Goal: Information Seeking & Learning: Find specific fact

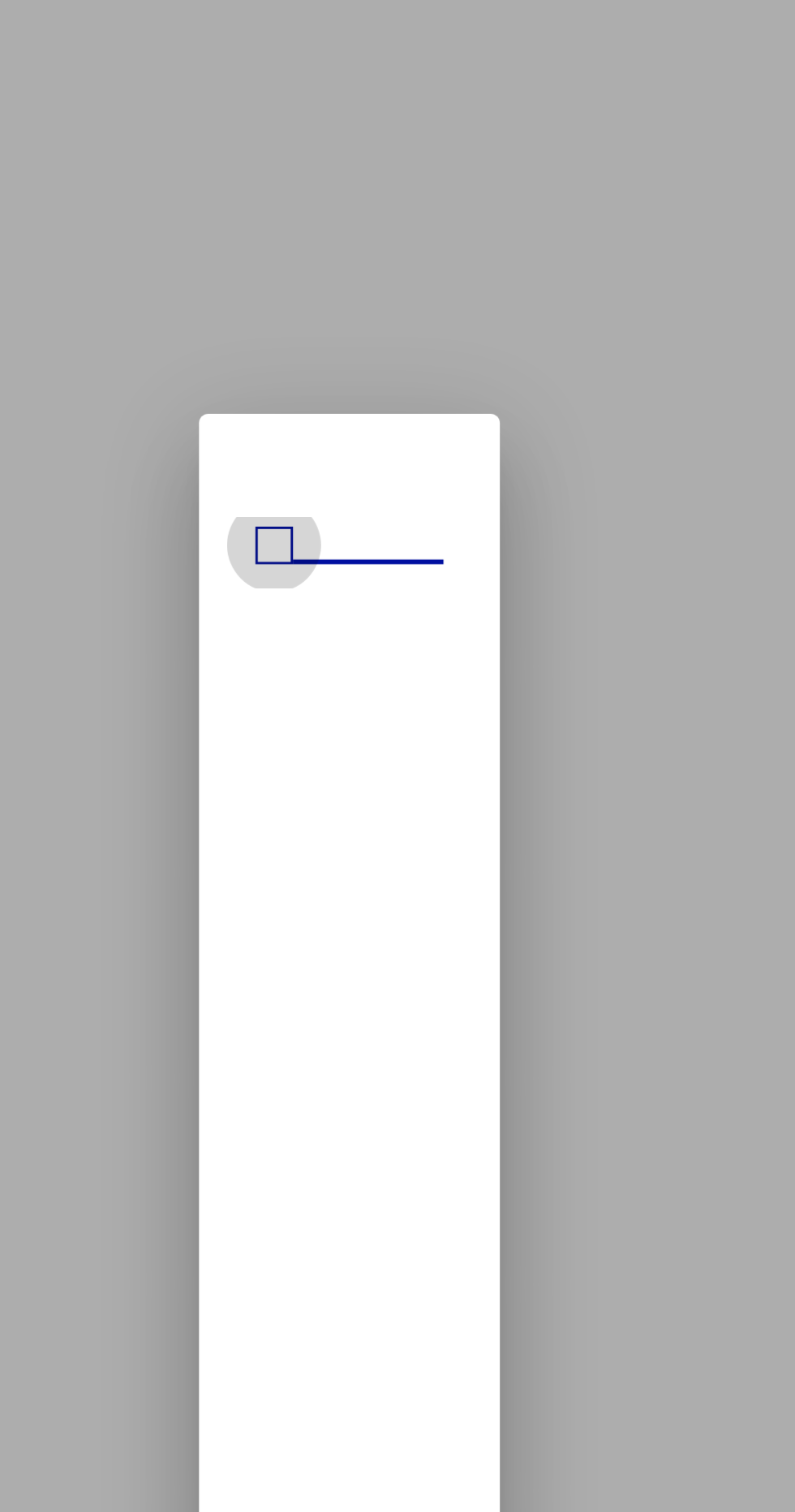
click at [372, 387] on span at bounding box center [372, 386] width 13 height 13
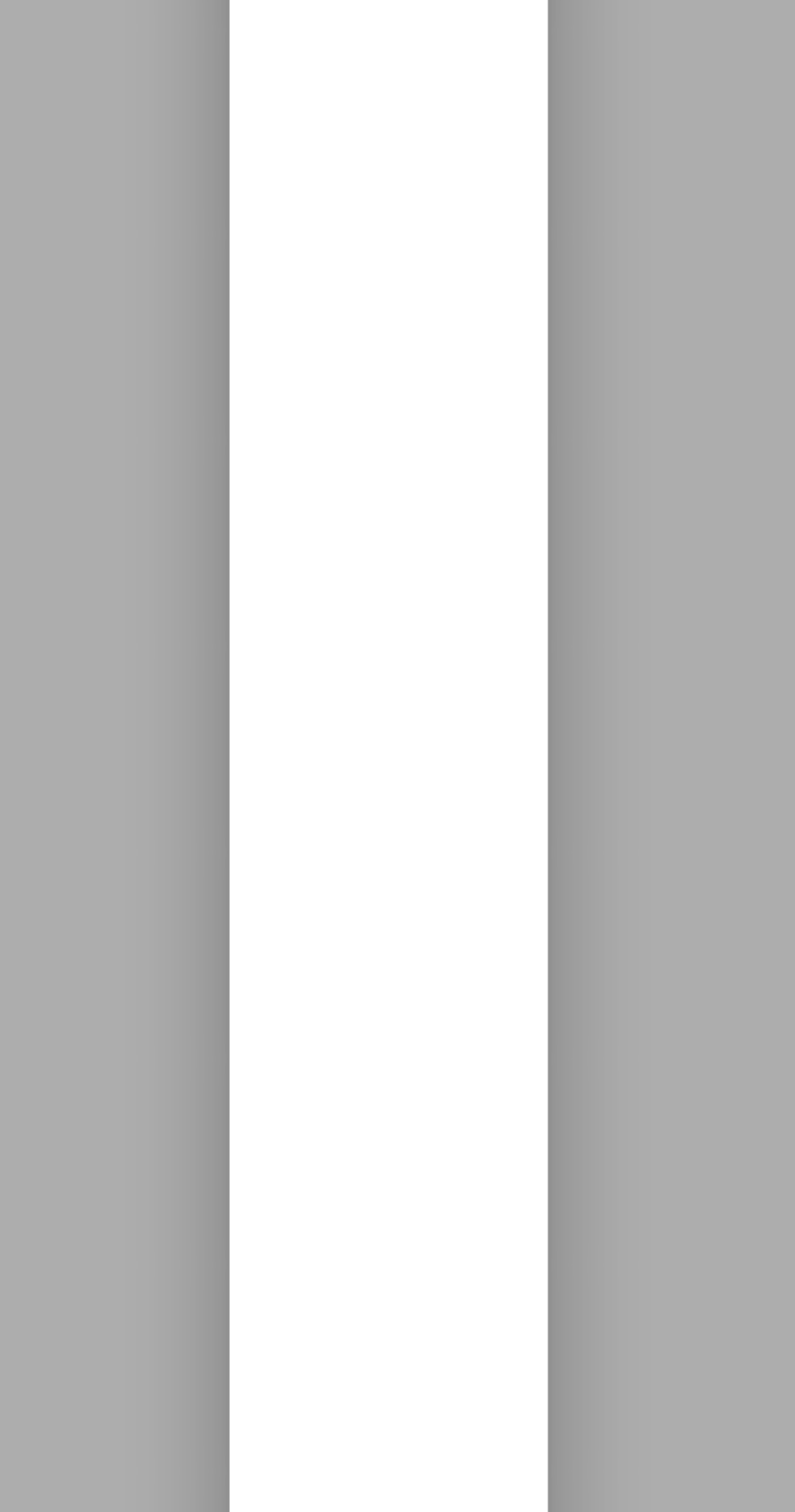
click at [500, 575] on div at bounding box center [398, 756] width 795 height 1512
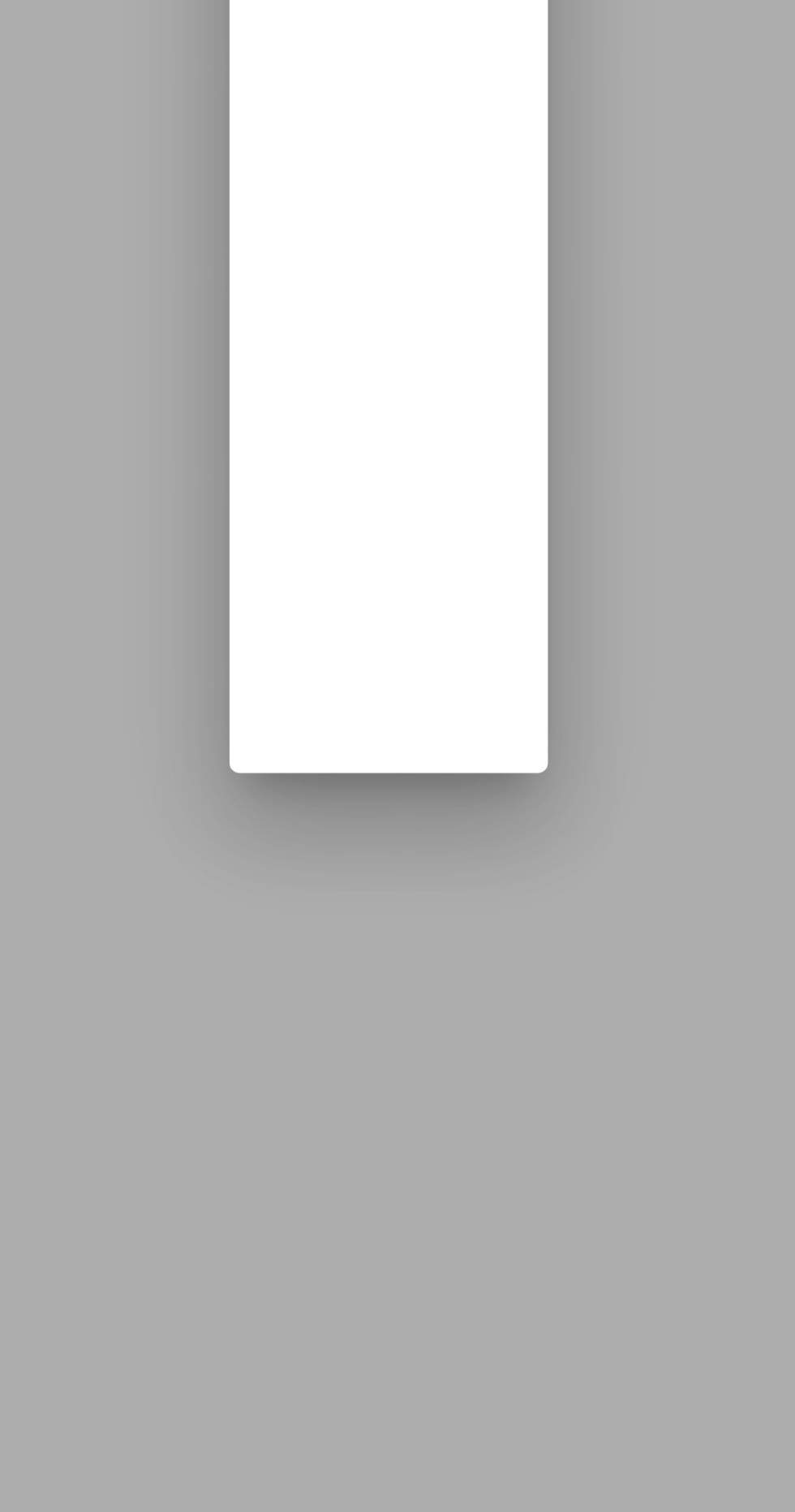
click at [501, 1079] on div at bounding box center [398, 756] width 795 height 1512
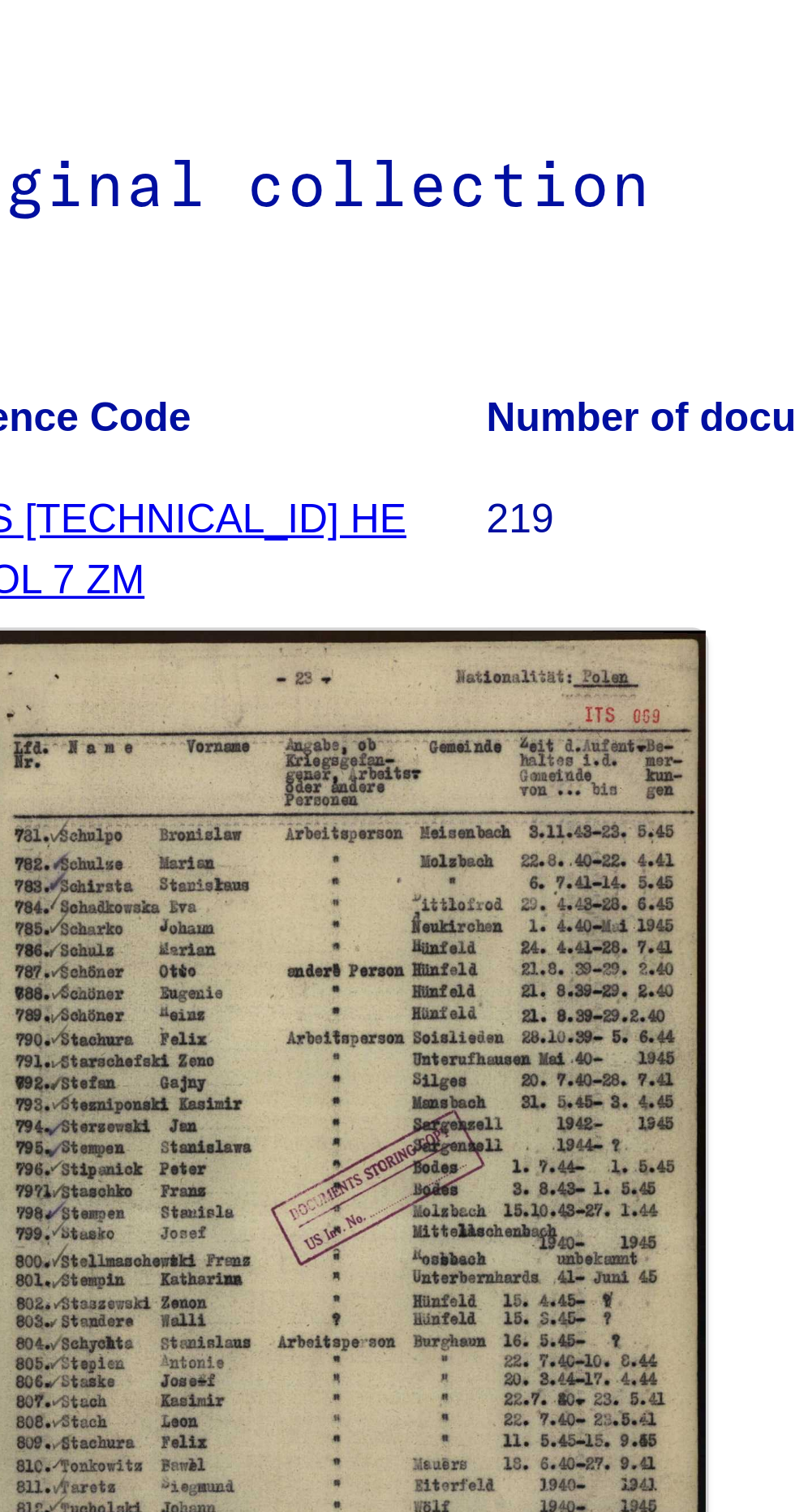
scroll to position [74, 0]
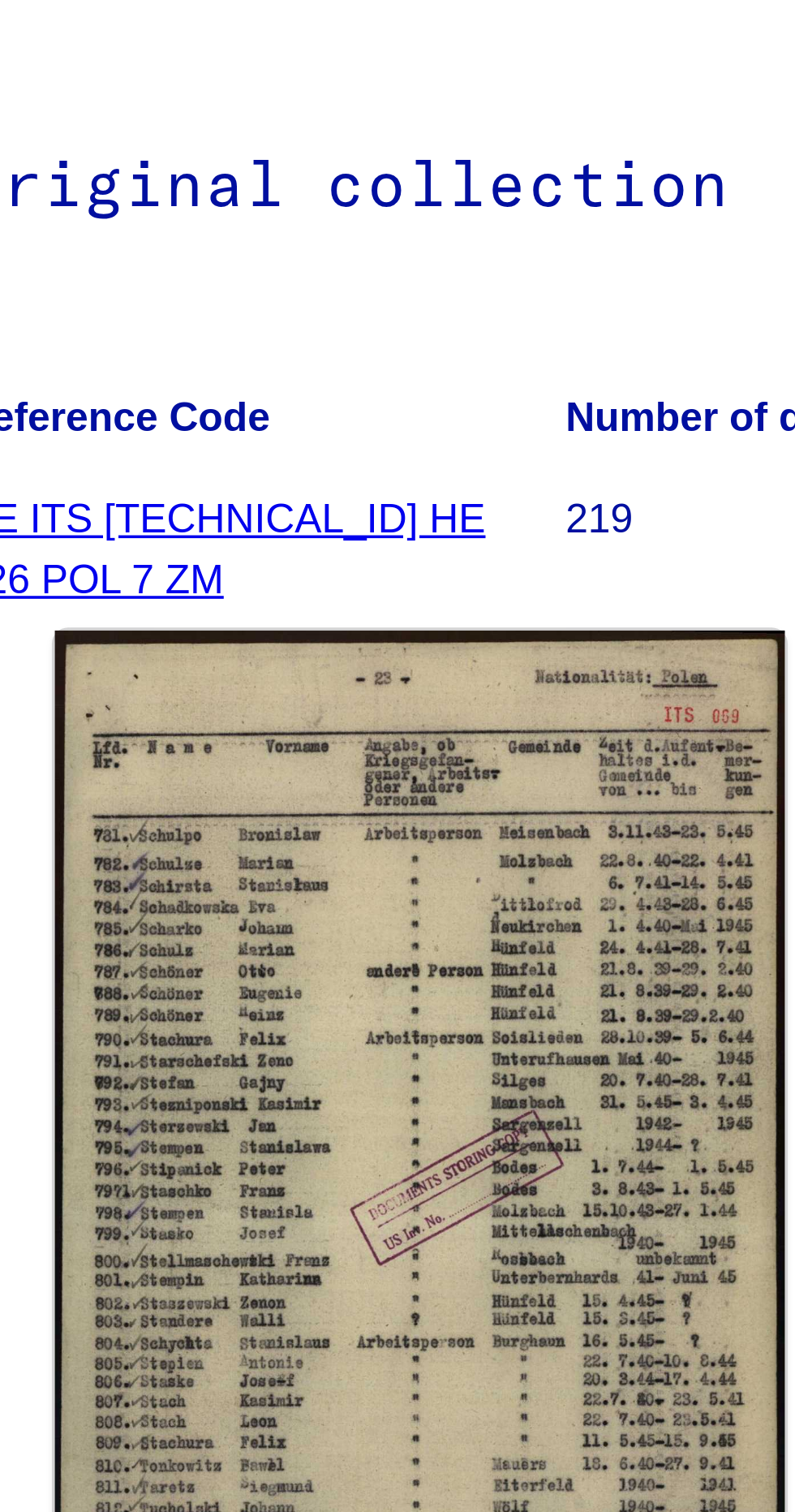
click at [514, 466] on img at bounding box center [553, 536] width 205 height 283
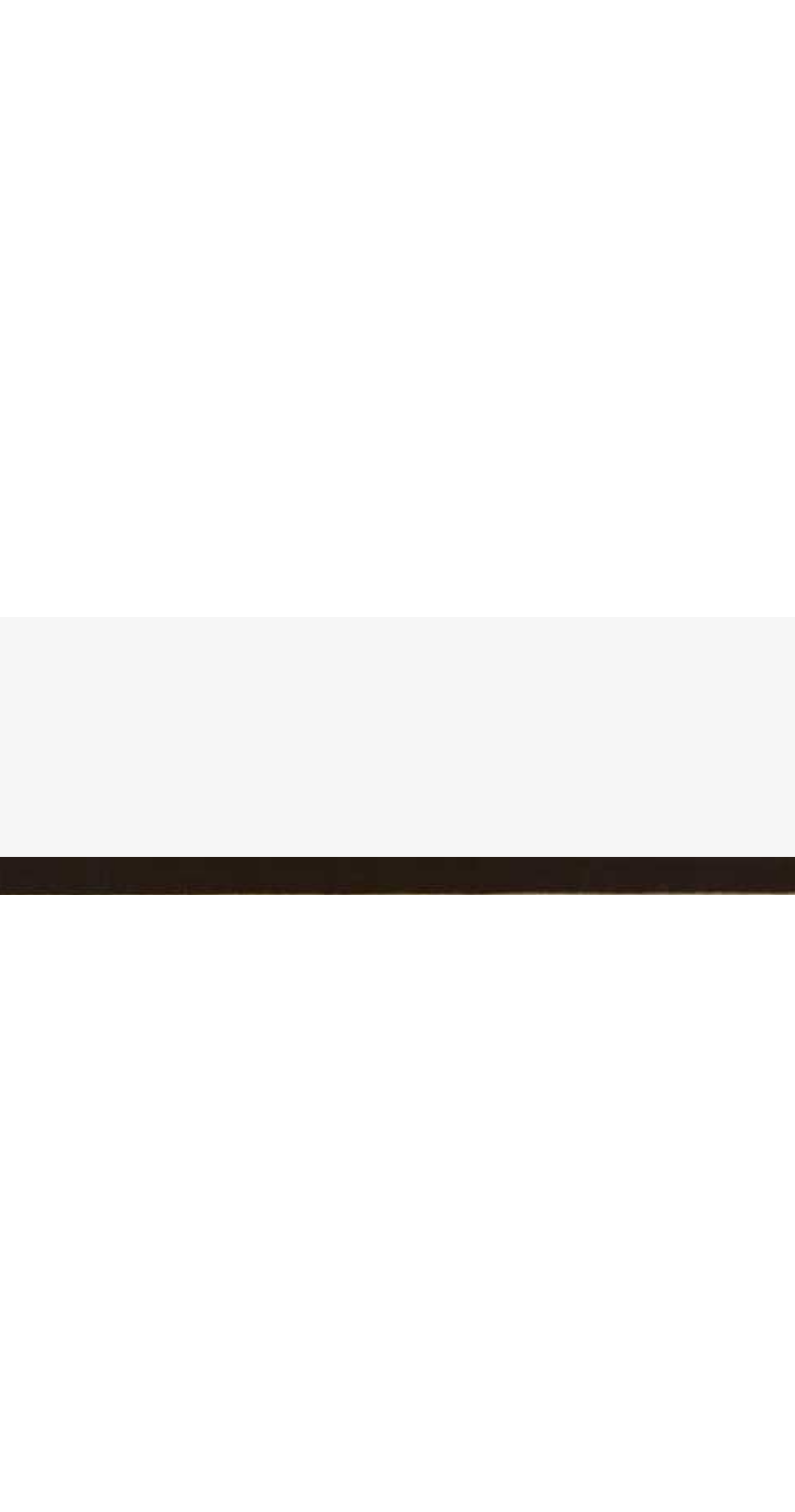
scroll to position [0, 0]
